Goal: Task Accomplishment & Management: Manage account settings

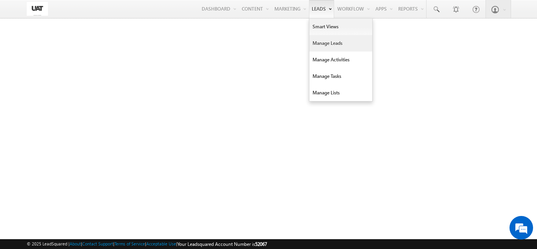
click at [321, 43] on link "Manage Leads" at bounding box center [341, 43] width 63 height 17
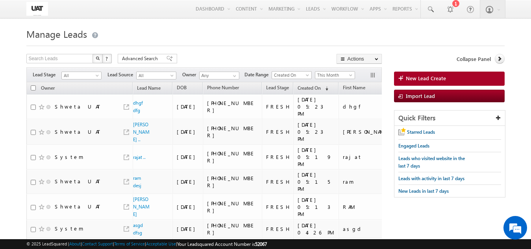
click at [132, 59] on span "Advanced Search" at bounding box center [141, 58] width 38 height 7
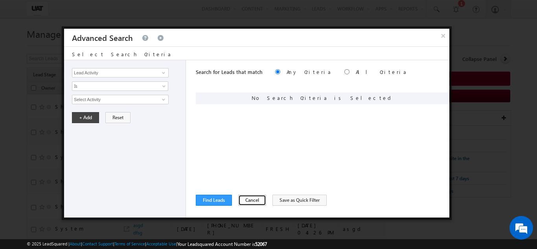
click at [246, 203] on button "Cancel" at bounding box center [252, 200] width 28 height 11
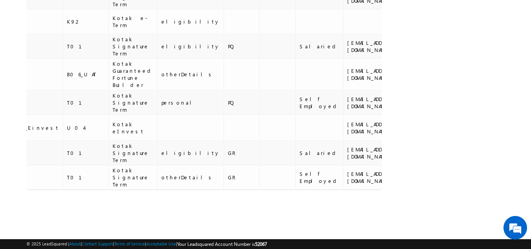
scroll to position [0, 589]
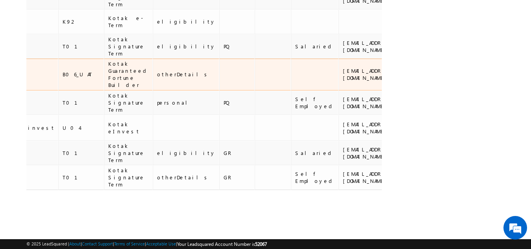
drag, startPoint x: 213, startPoint y: 67, endPoint x: 196, endPoint y: 66, distance: 17.7
copy tr "https://d2cuat.mykotaklife.com/online-plans-uat-phase2/kgfb/landing"
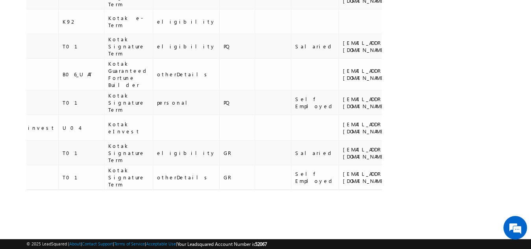
scroll to position [0, 162]
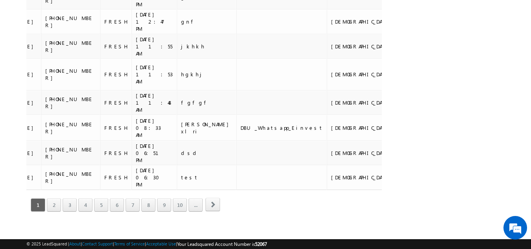
click at [69, 201] on link "3" at bounding box center [70, 204] width 14 height 13
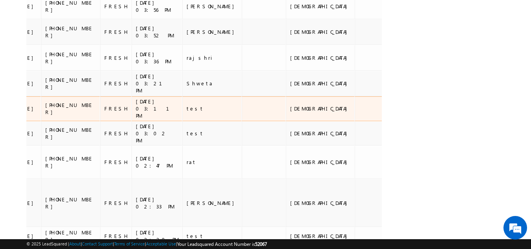
scroll to position [252, 0]
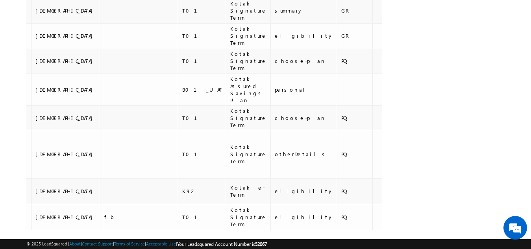
scroll to position [286, 0]
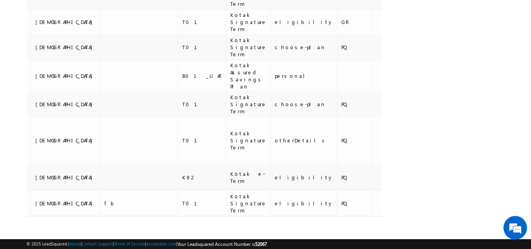
drag, startPoint x: 142, startPoint y: 220, endPoint x: 164, endPoint y: 220, distance: 22.0
click at [164, 220] on div "Tags × Select at-least one lead to tag... × Close Owner Lead Name DOB" at bounding box center [203, 27] width 355 height 463
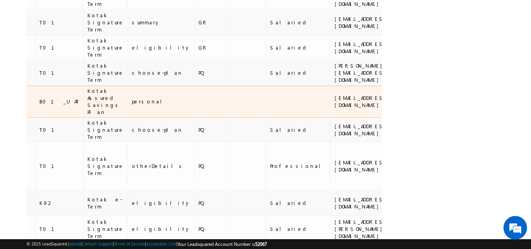
scroll to position [247, 0]
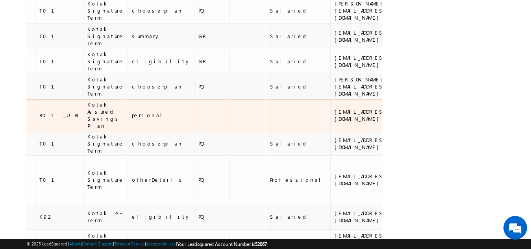
drag, startPoint x: 259, startPoint y: 90, endPoint x: 213, endPoint y: 85, distance: 46.3
copy tr "https://d2cuat.mykotaklife.com/online-plans-uat-phase2/kasp"
